Goal: Task Accomplishment & Management: Manage account settings

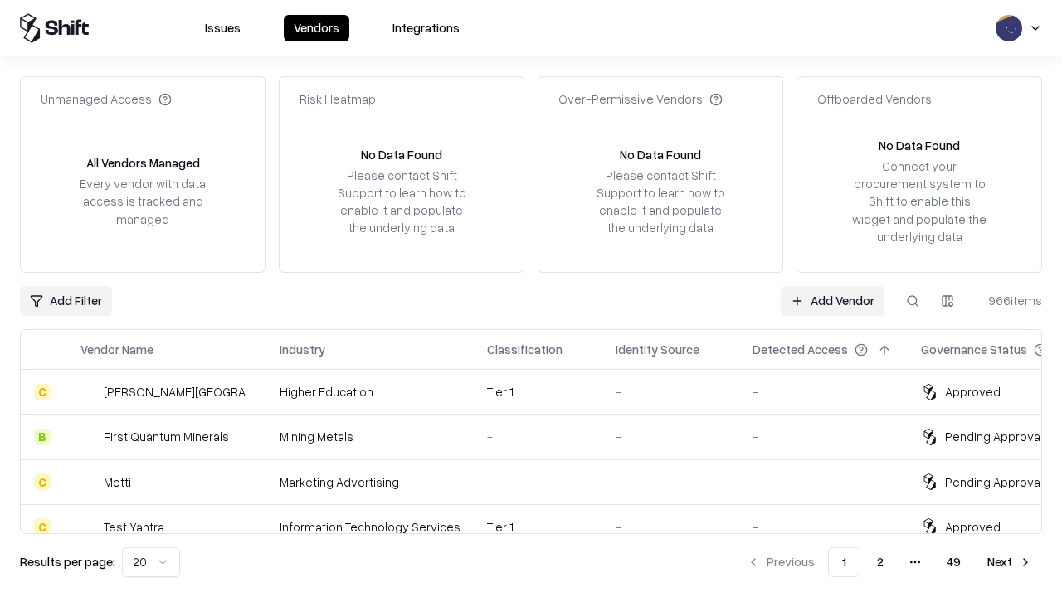
click at [832, 300] on link "Add Vendor" at bounding box center [832, 301] width 104 height 30
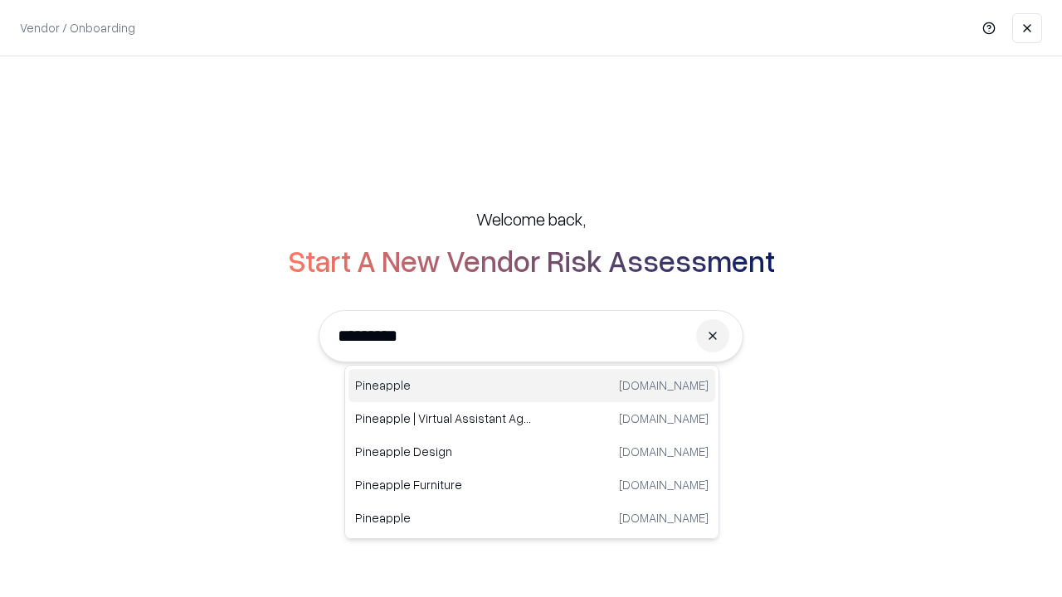
click at [532, 386] on div "Pineapple pineappleenergy.com" at bounding box center [531, 385] width 367 height 33
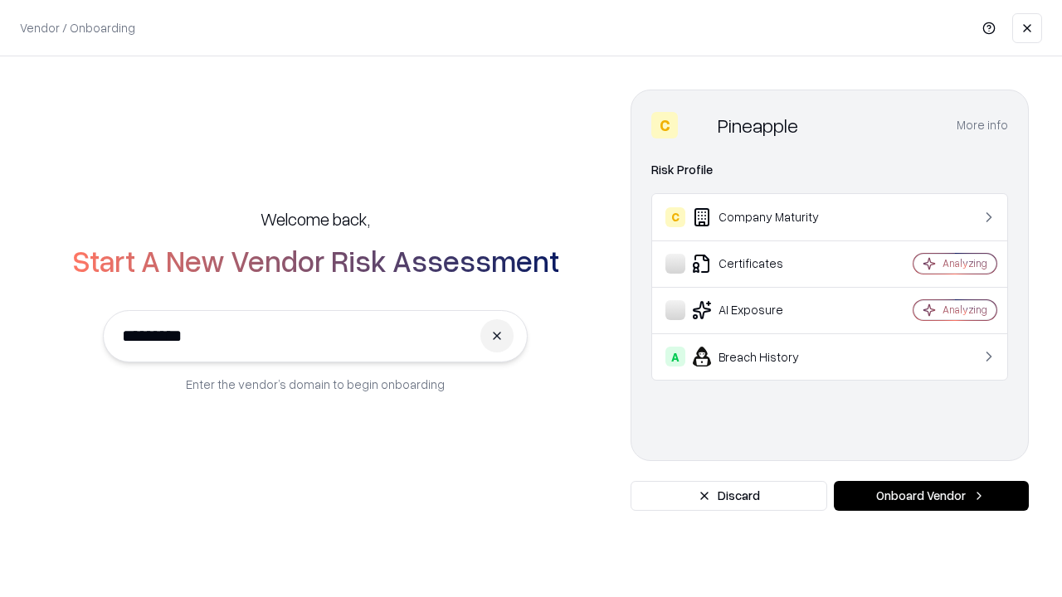
type input "*********"
click at [930, 496] on button "Onboard Vendor" at bounding box center [930, 496] width 195 height 30
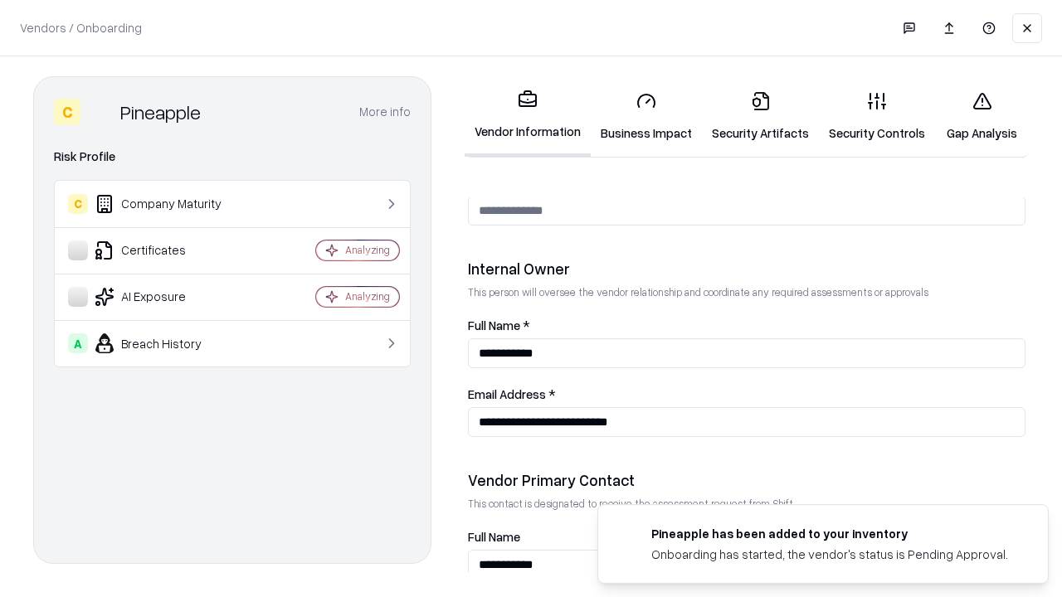
scroll to position [859, 0]
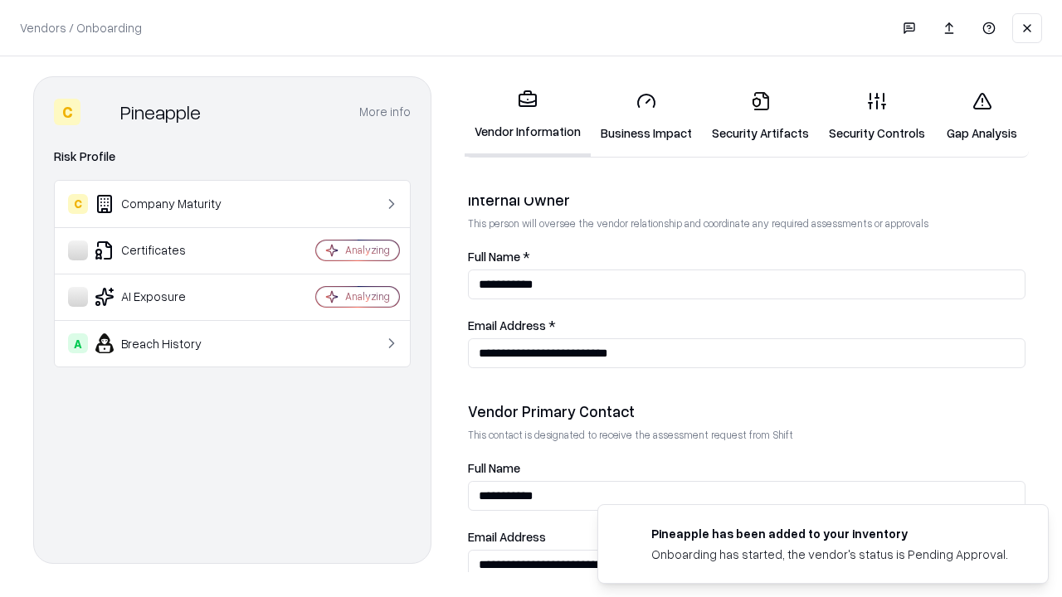
click at [760, 116] on link "Security Artifacts" at bounding box center [760, 116] width 117 height 77
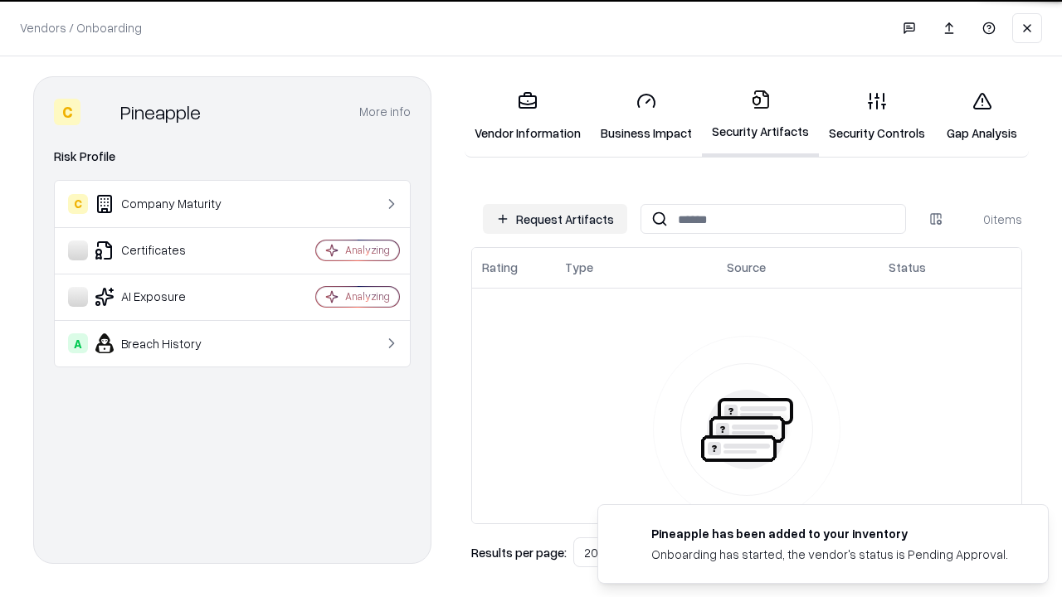
click at [555, 219] on button "Request Artifacts" at bounding box center [555, 219] width 144 height 30
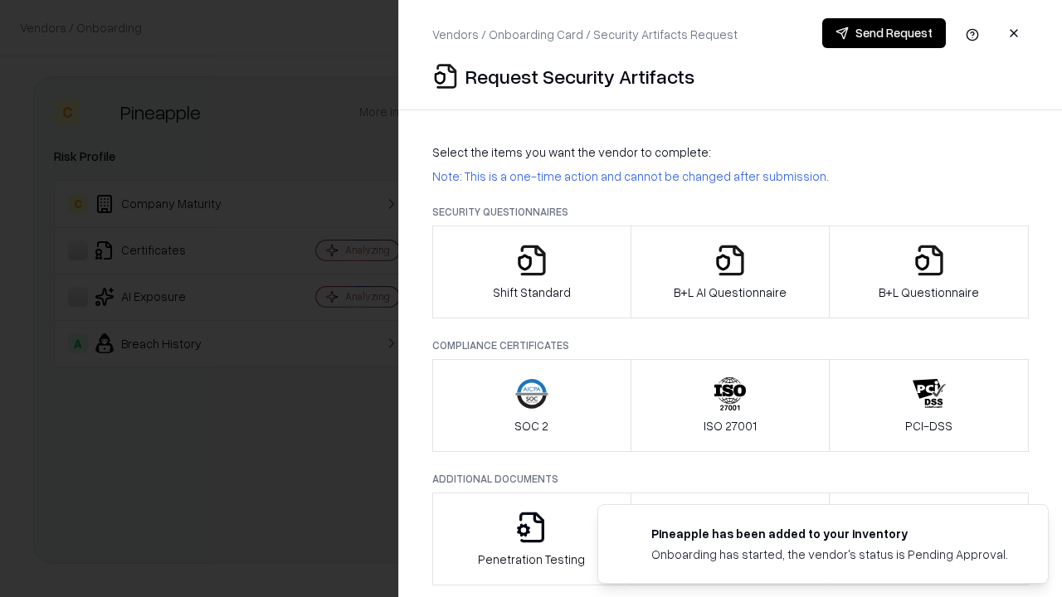
click at [928, 272] on icon "button" at bounding box center [928, 260] width 33 height 33
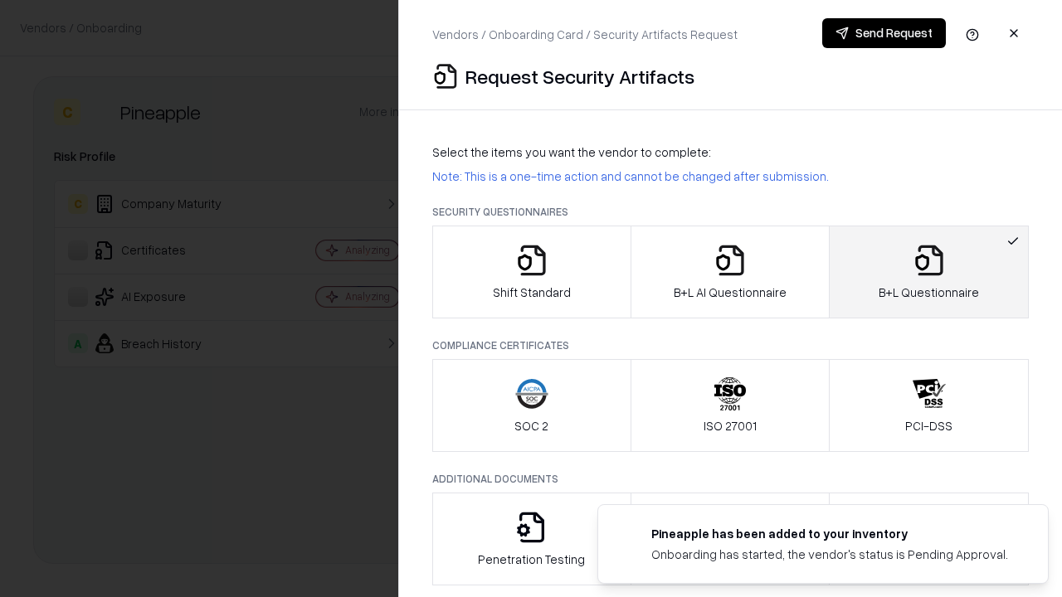
click at [729, 272] on icon "button" at bounding box center [729, 260] width 33 height 33
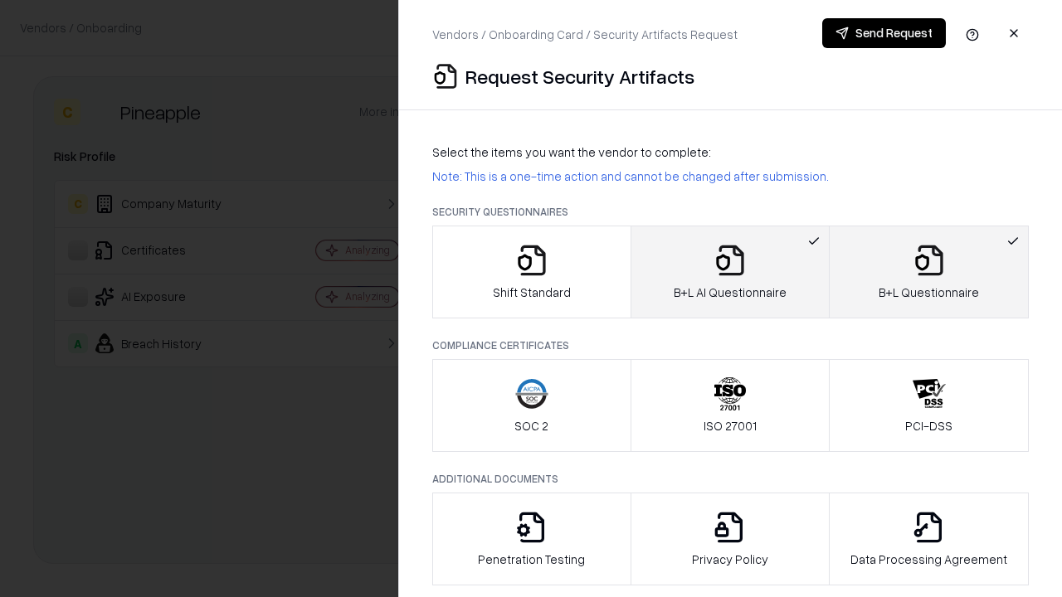
click at [883, 33] on button "Send Request" at bounding box center [884, 33] width 124 height 30
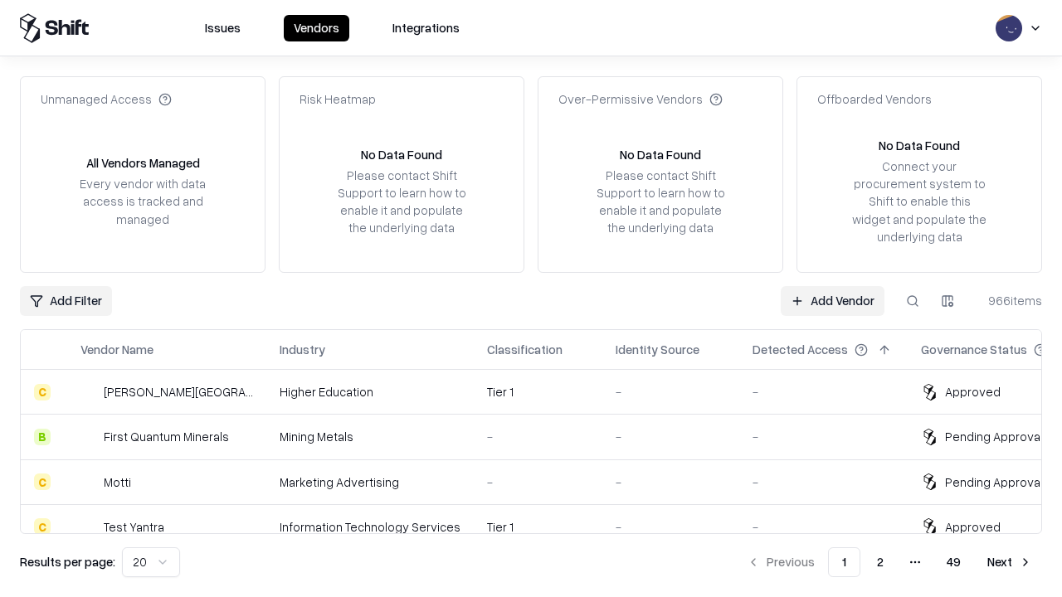
click at [912, 300] on button at bounding box center [912, 301] width 30 height 30
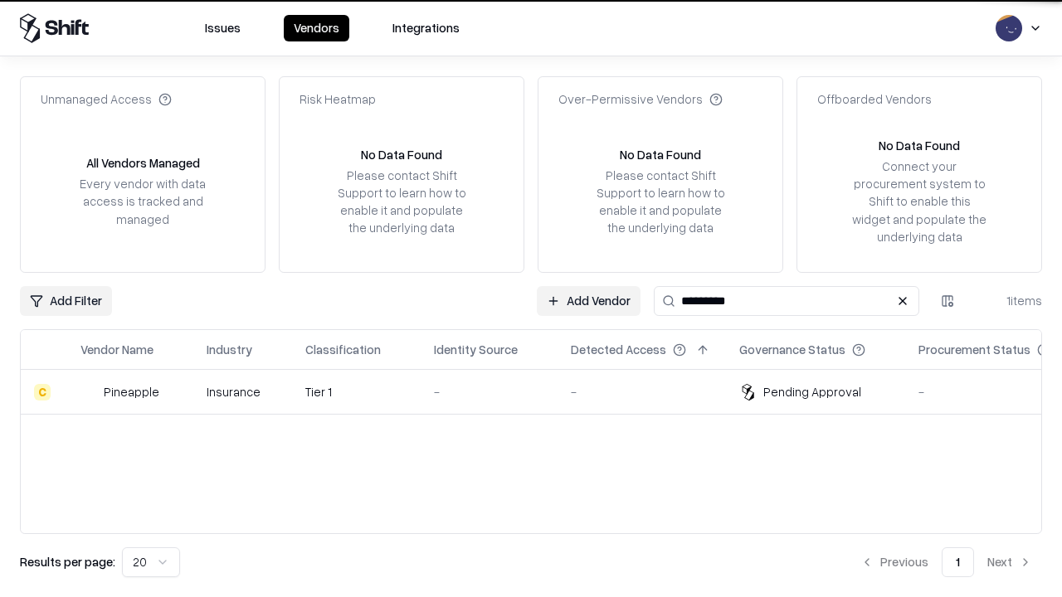
type input "*********"
click at [541, 391] on div "-" at bounding box center [489, 391] width 110 height 17
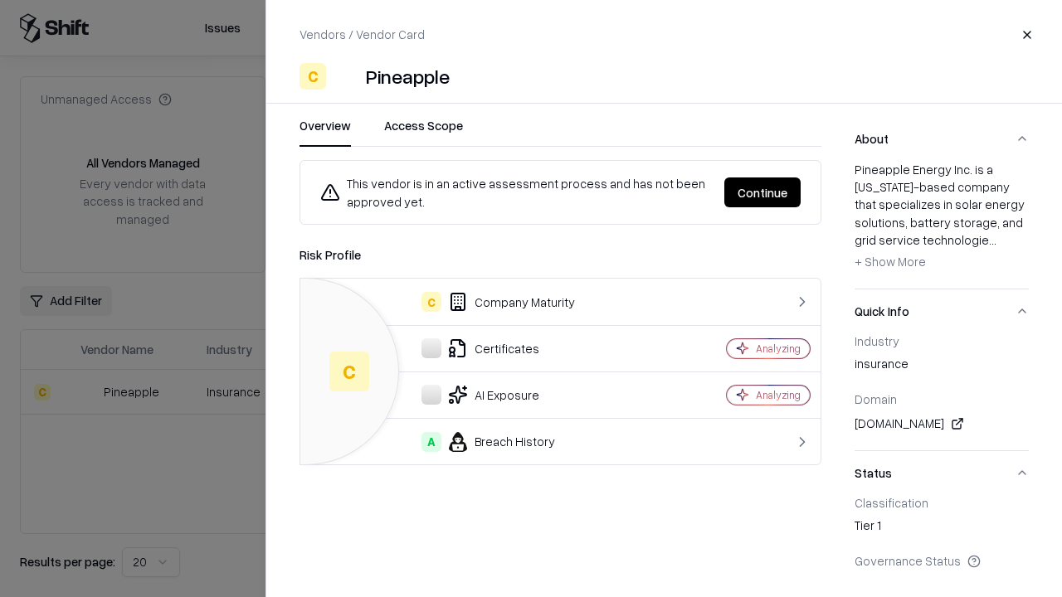
click at [762, 192] on button "Continue" at bounding box center [762, 192] width 76 height 30
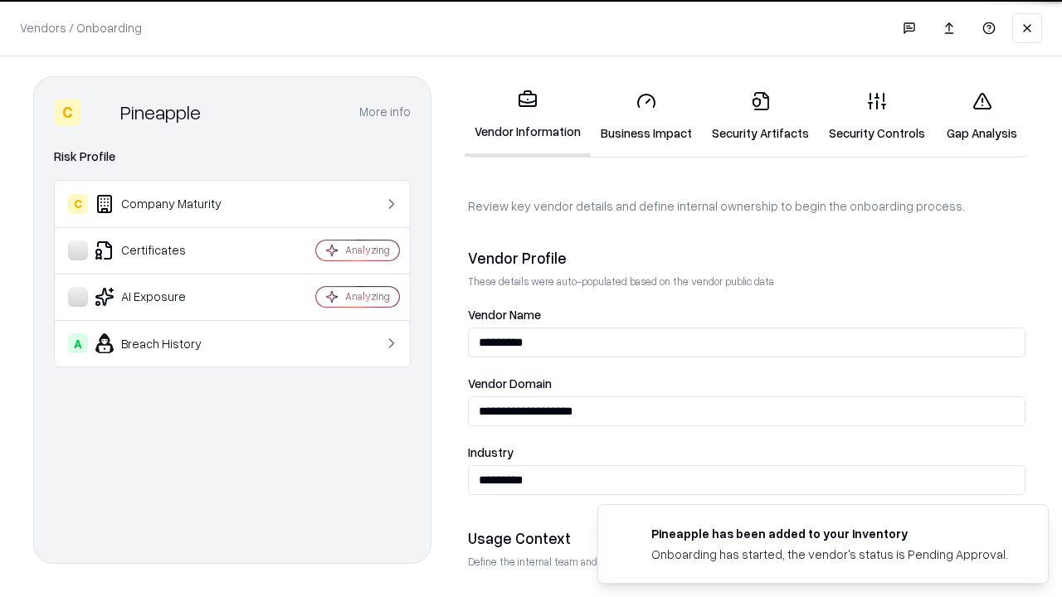
click at [760, 116] on link "Security Artifacts" at bounding box center [760, 116] width 117 height 77
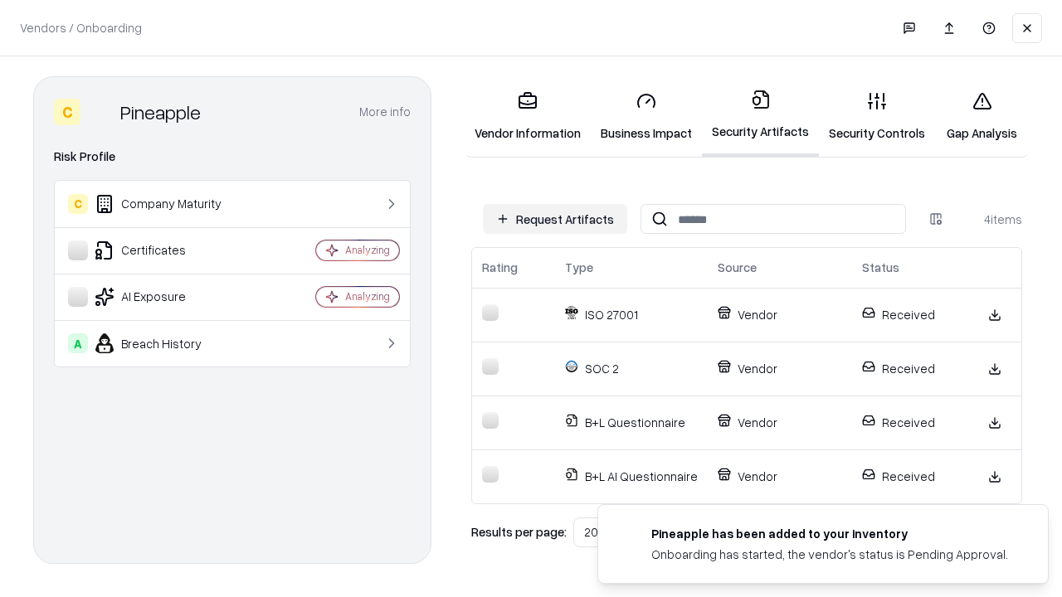
click at [981, 116] on link "Gap Analysis" at bounding box center [982, 116] width 94 height 77
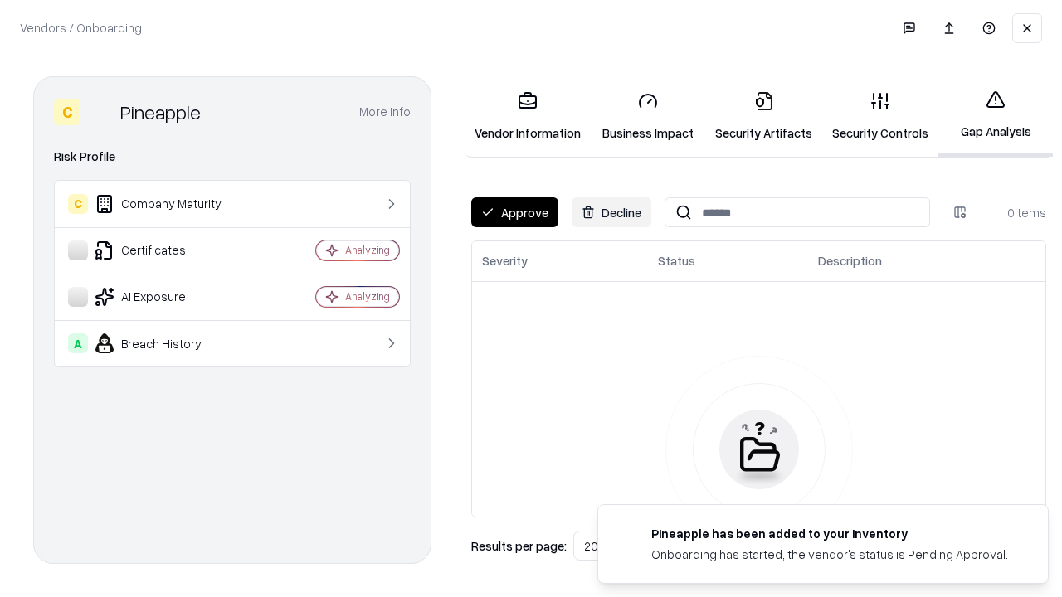
click at [514, 212] on button "Approve" at bounding box center [514, 212] width 87 height 30
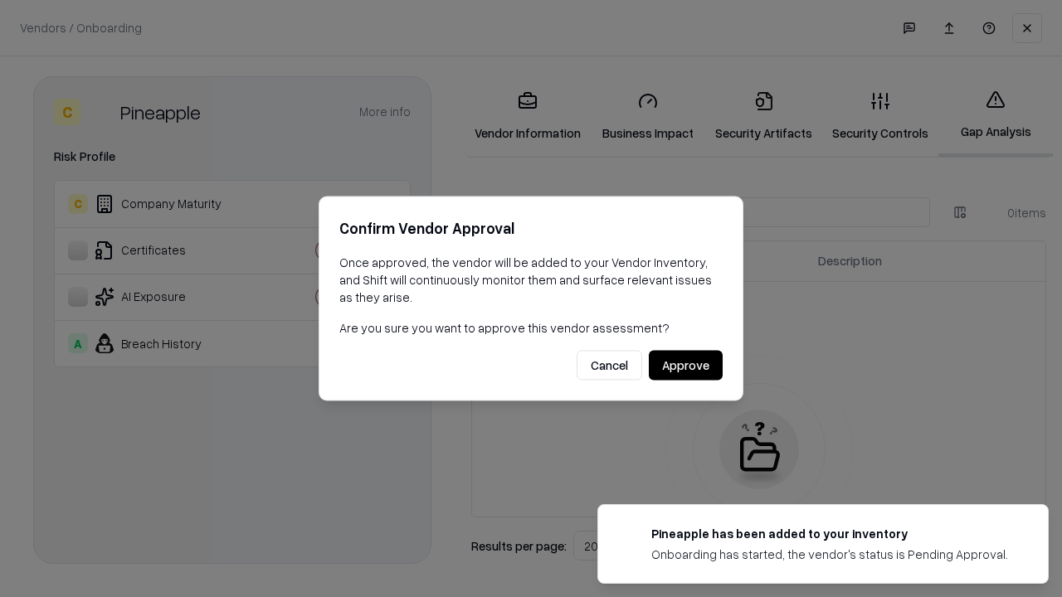
click at [685, 365] on button "Approve" at bounding box center [686, 366] width 74 height 30
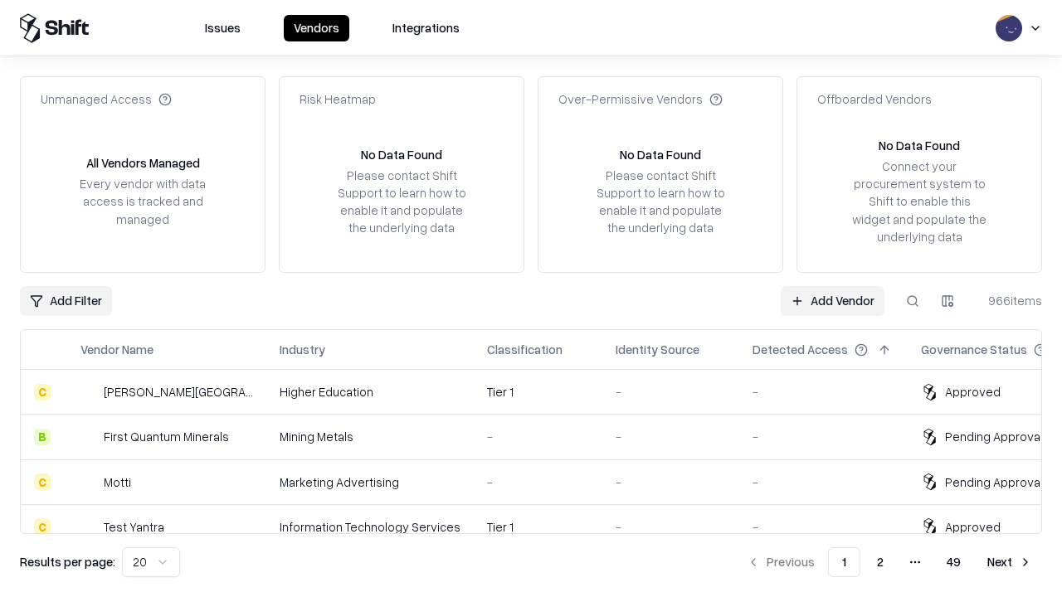
type input "*********"
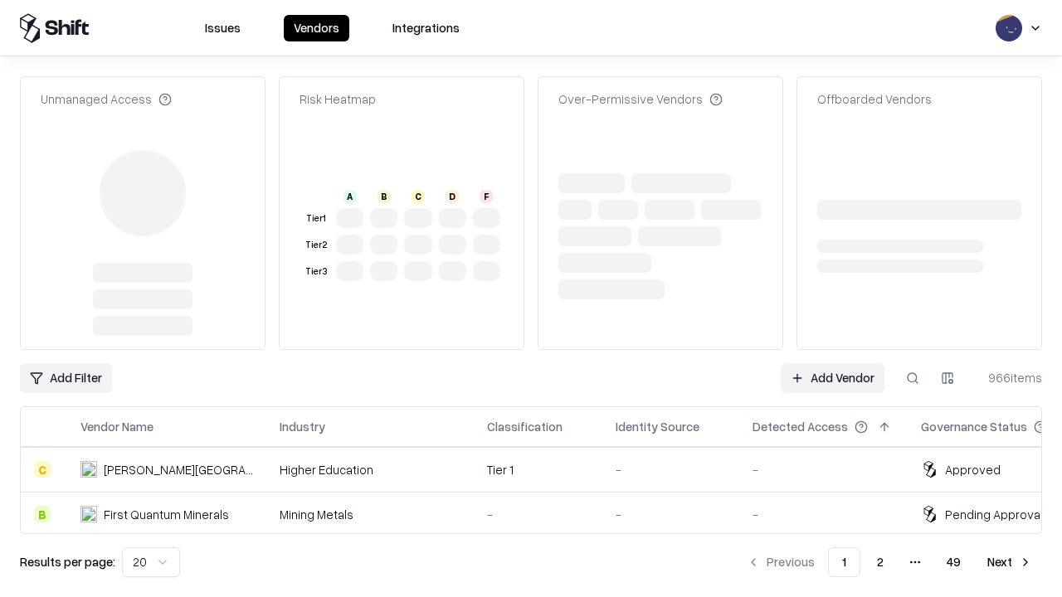
click at [832, 363] on link "Add Vendor" at bounding box center [832, 378] width 104 height 30
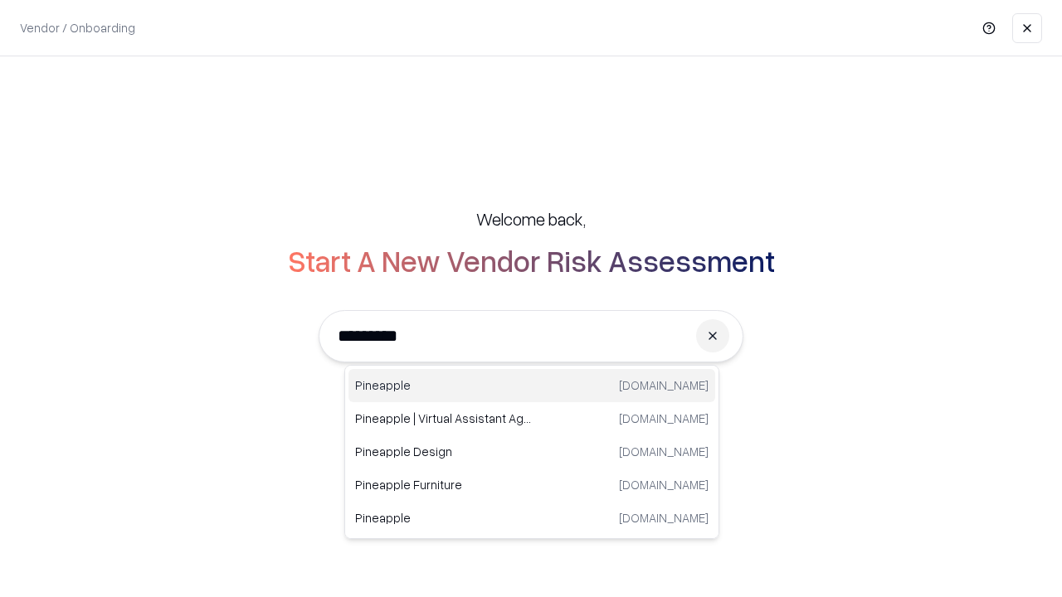
click at [532, 386] on div "Pineapple [DOMAIN_NAME]" at bounding box center [531, 385] width 367 height 33
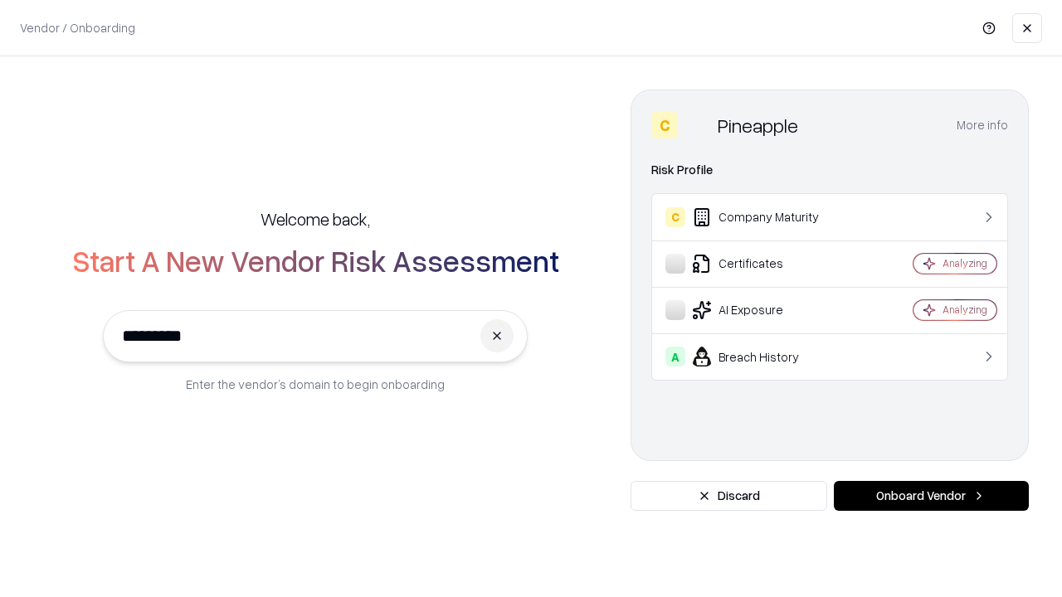
type input "*********"
click at [930, 496] on button "Onboard Vendor" at bounding box center [930, 496] width 195 height 30
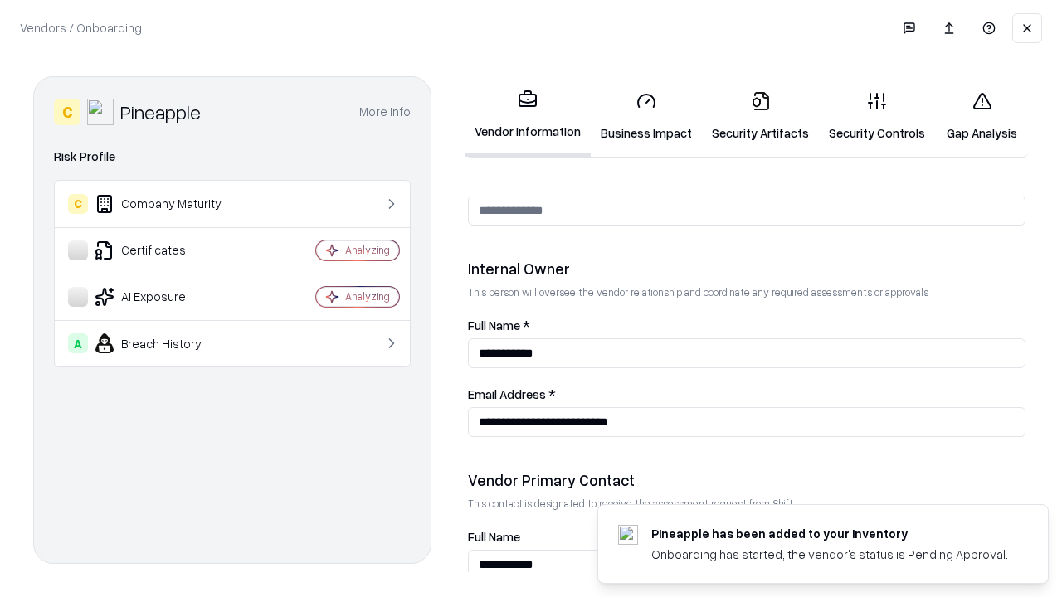
scroll to position [859, 0]
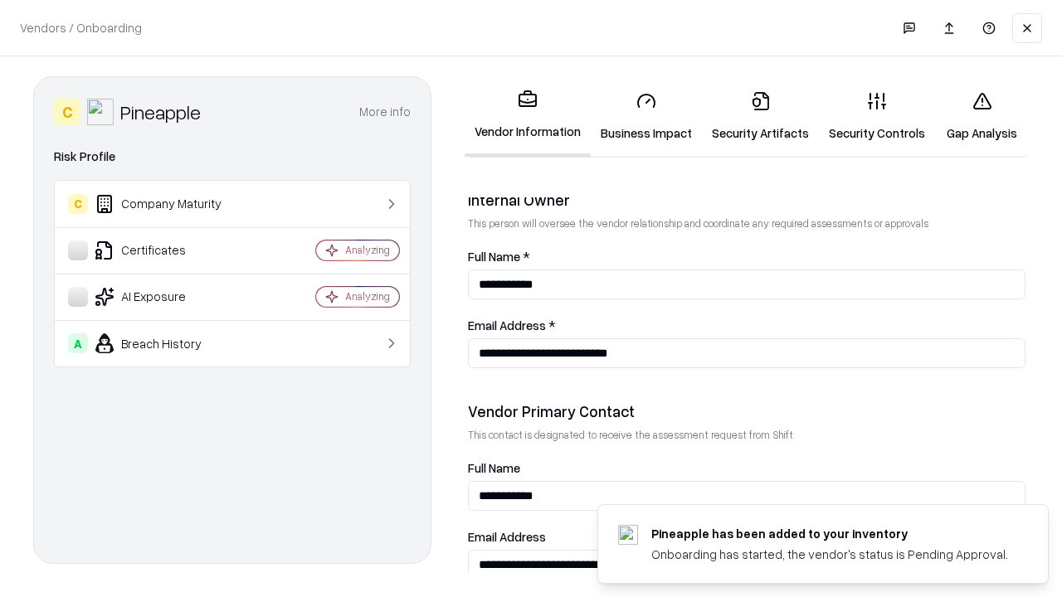
click at [981, 116] on link "Gap Analysis" at bounding box center [982, 116] width 94 height 77
